Goal: Transaction & Acquisition: Book appointment/travel/reservation

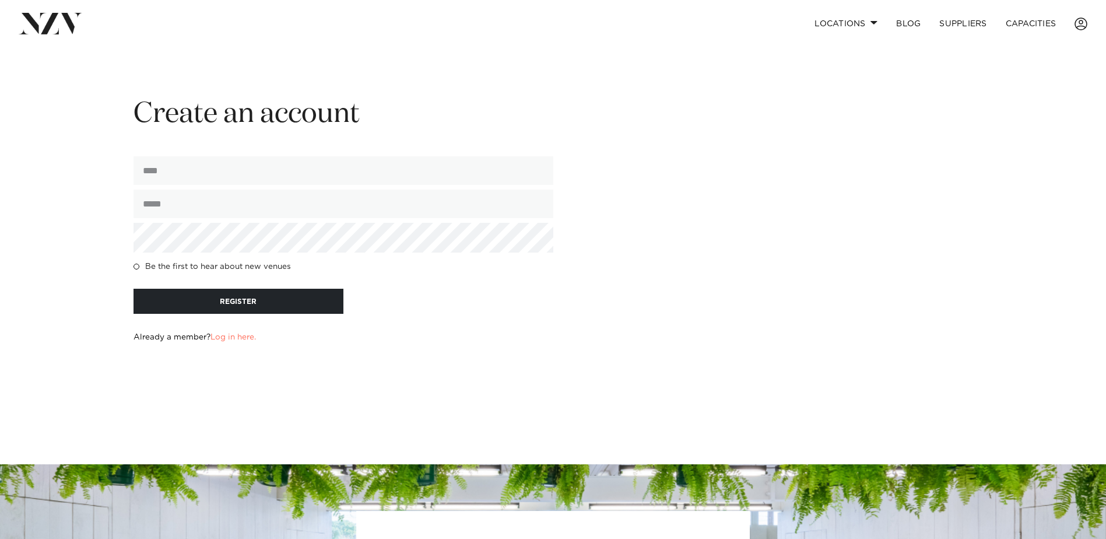
click at [55, 27] on img at bounding box center [51, 23] width 64 height 21
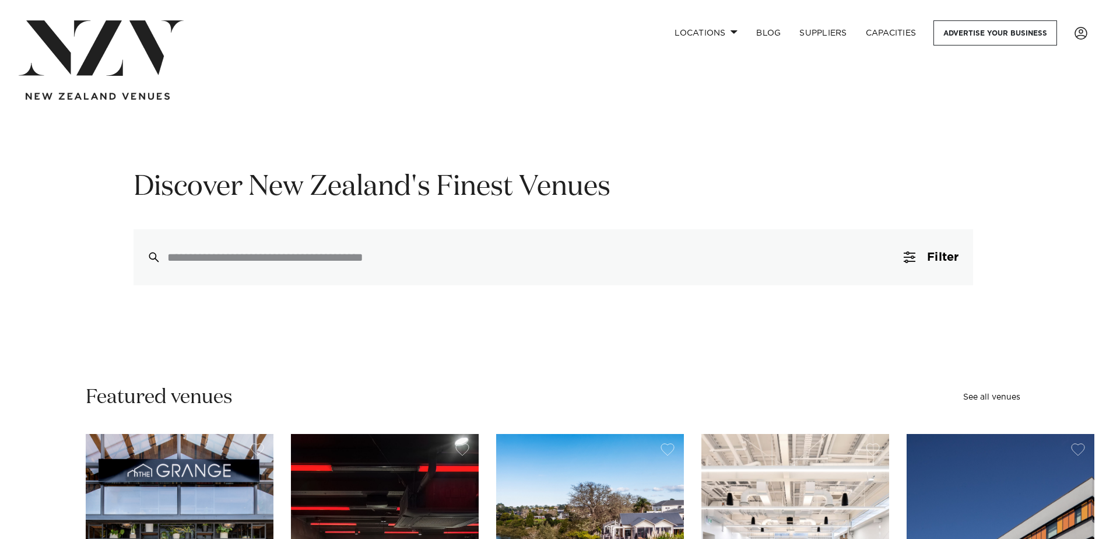
click at [591, 253] on input "search" at bounding box center [528, 257] width 722 height 13
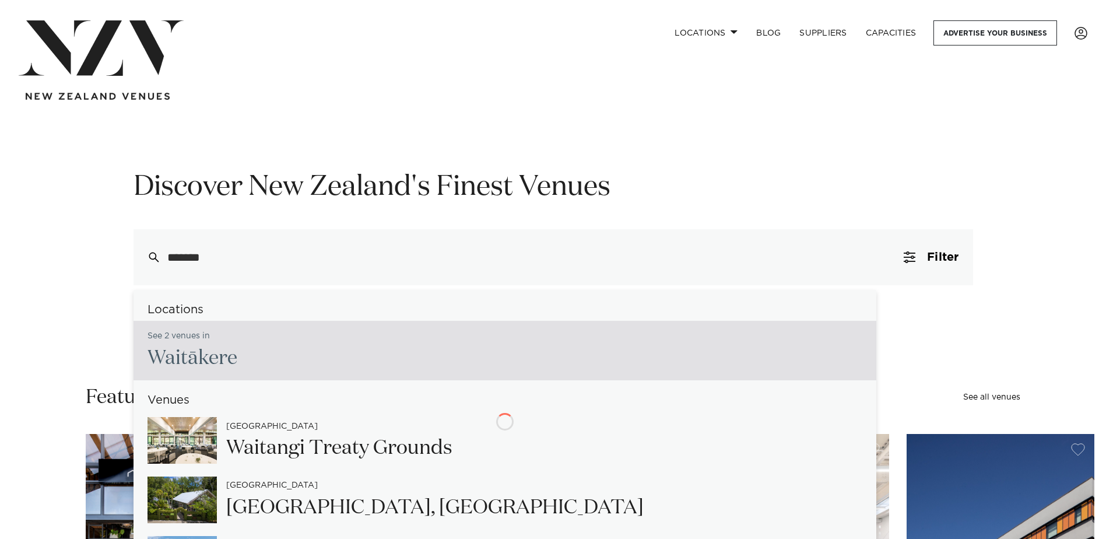
type input "********"
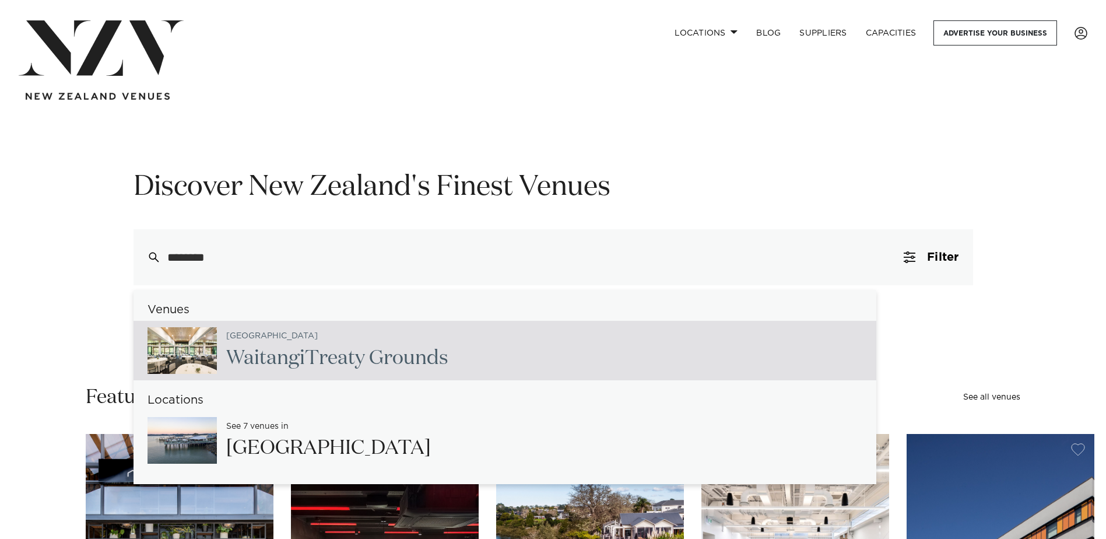
click at [278, 367] on span "Waitangi" at bounding box center [265, 358] width 79 height 20
type input "**********"
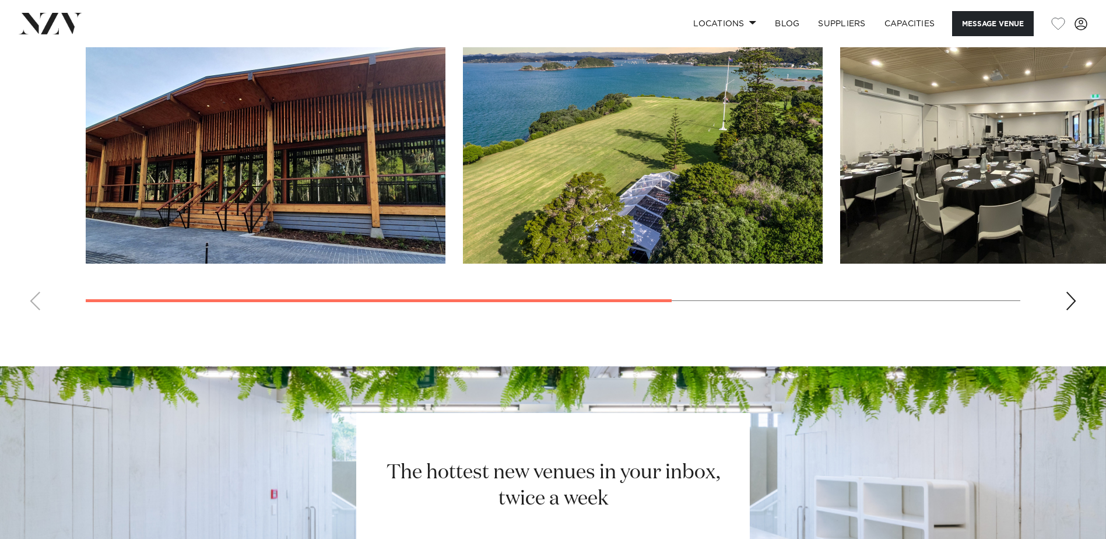
scroll to position [816, 0]
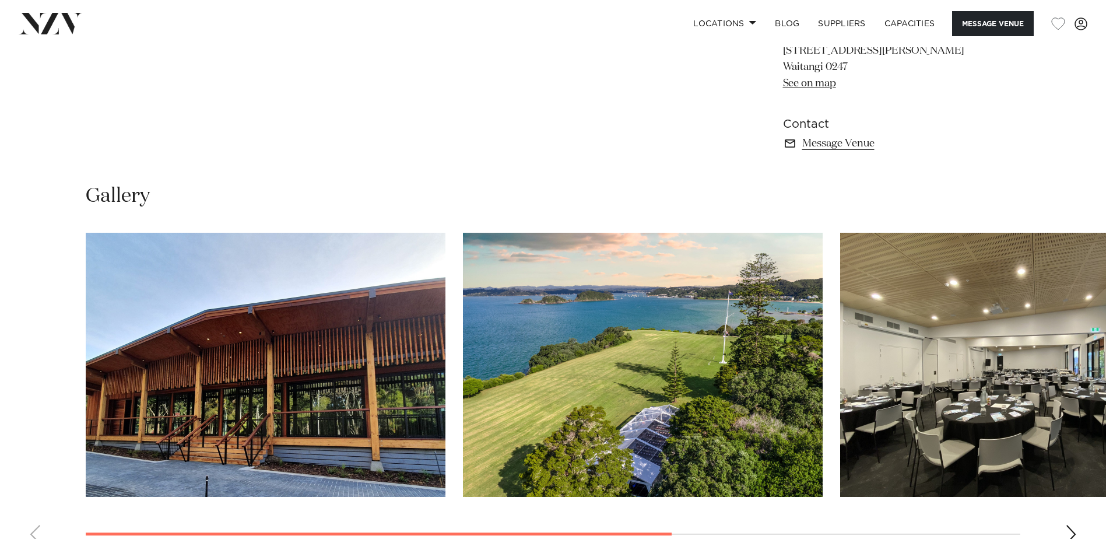
click at [1074, 529] on div "Next slide" at bounding box center [1071, 534] width 12 height 19
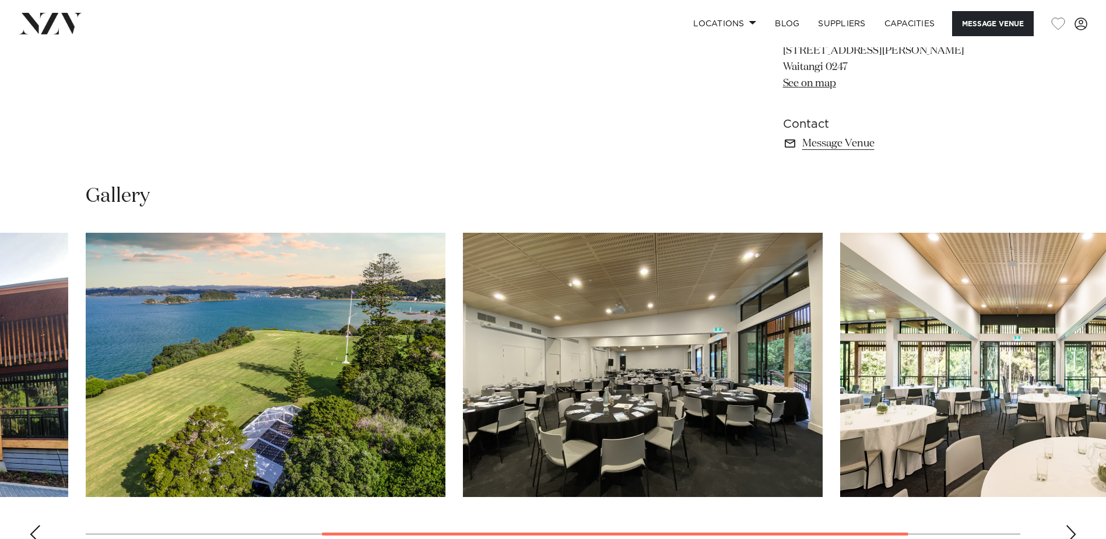
click at [1074, 529] on div "Next slide" at bounding box center [1071, 534] width 12 height 19
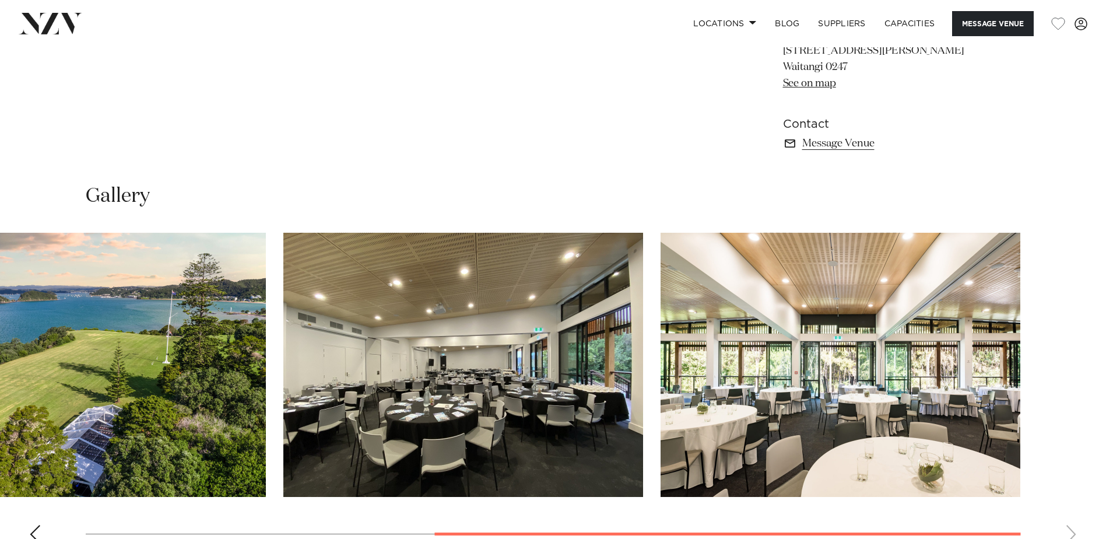
click at [1074, 529] on swiper-container at bounding box center [553, 393] width 1106 height 320
click at [1072, 534] on swiper-container at bounding box center [553, 393] width 1106 height 320
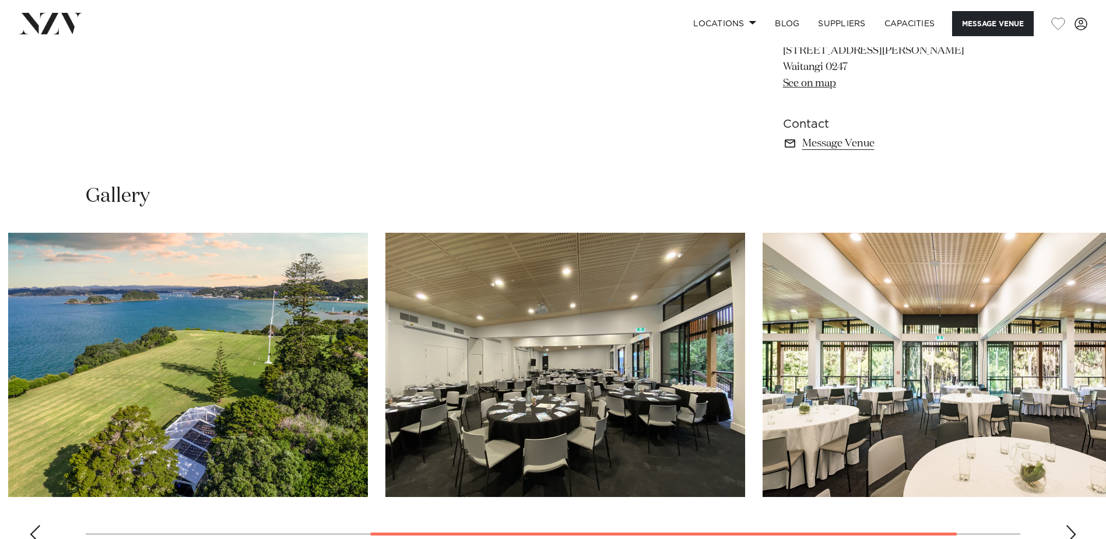
click at [1105, 536] on html "Locations Auckland Wellington Christchurch Queenstown Hamilton Northland Bay of…" at bounding box center [553, 223] width 1106 height 2078
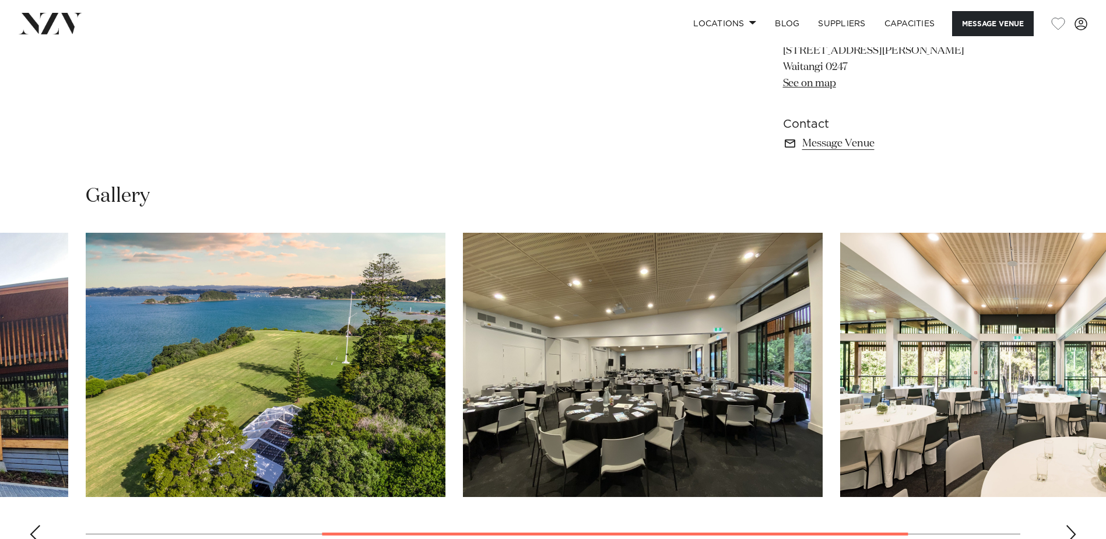
click at [411, 536] on swiper-container at bounding box center [553, 393] width 1106 height 320
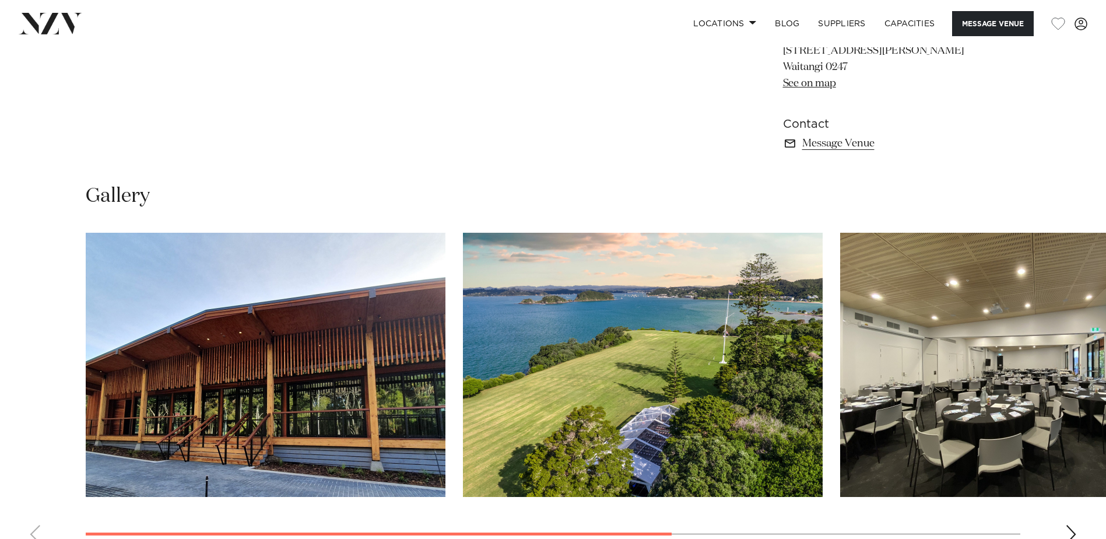
click at [100, 538] on html "Locations Auckland Wellington Christchurch Queenstown Hamilton Northland Bay of…" at bounding box center [553, 223] width 1106 height 2078
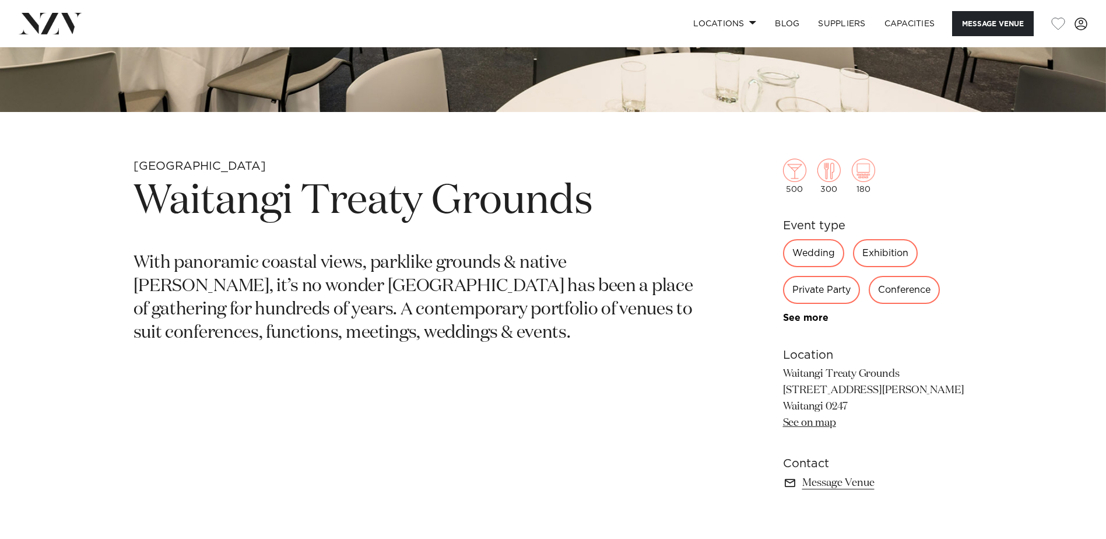
scroll to position [525, 0]
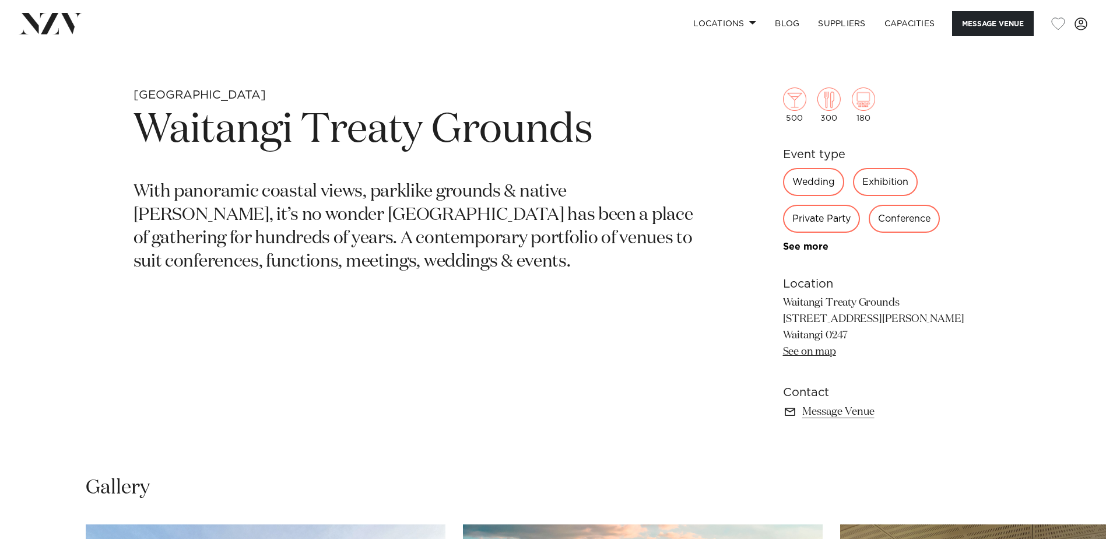
click at [823, 412] on link "Message Venue" at bounding box center [878, 411] width 190 height 16
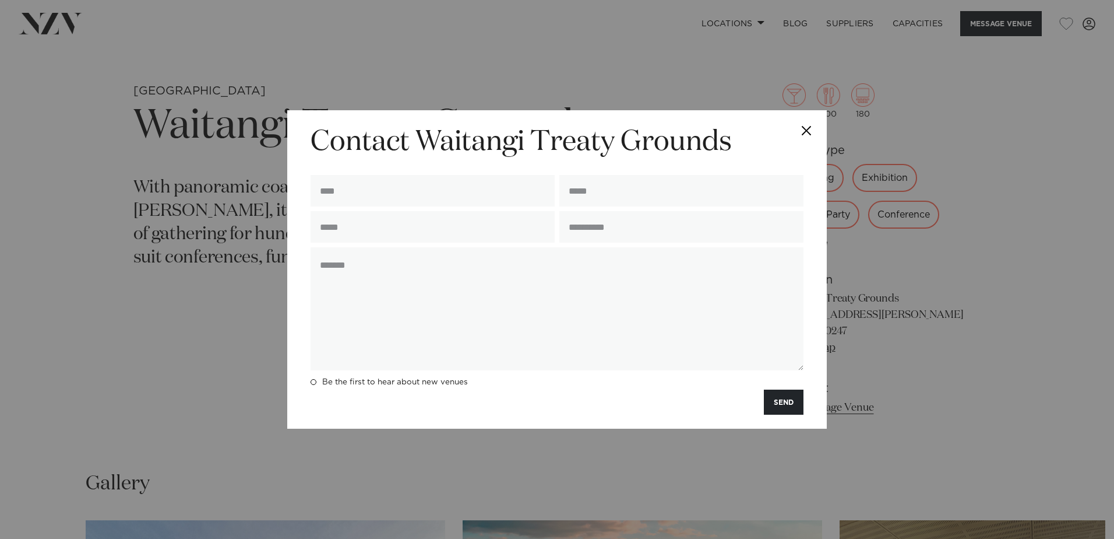
click at [803, 131] on button "Close" at bounding box center [806, 130] width 41 height 41
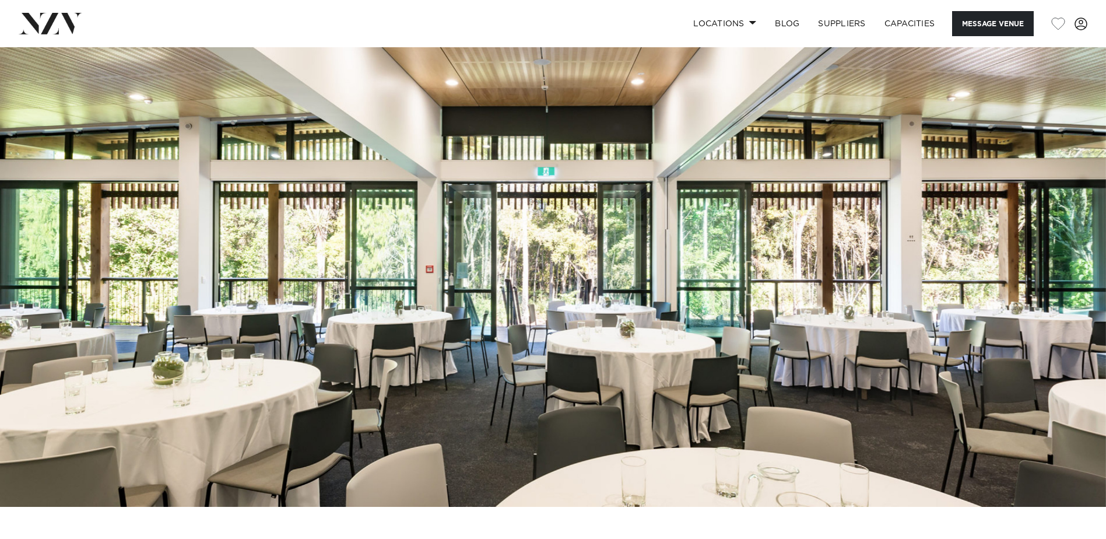
scroll to position [0, 0]
